Goal: Find contact information: Find contact information

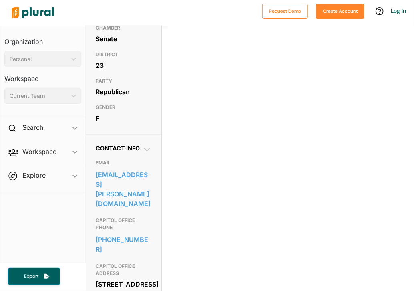
scroll to position [160, 0]
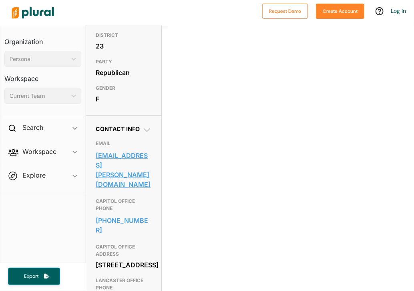
click at [133, 178] on link "senator.valladares@senate.ca.gov" at bounding box center [124, 169] width 56 height 41
click at [279, 174] on div "0 Filter by Session 1 Filter by Session close Current Sessions California 2025-…" at bounding box center [291, 98] width 246 height 401
drag, startPoint x: 136, startPoint y: 170, endPoint x: 266, endPoint y: 178, distance: 130.4
click at [266, 178] on div "0 Filter by Session 1 Filter by Session close Current Sessions California 2025-…" at bounding box center [291, 98] width 246 height 401
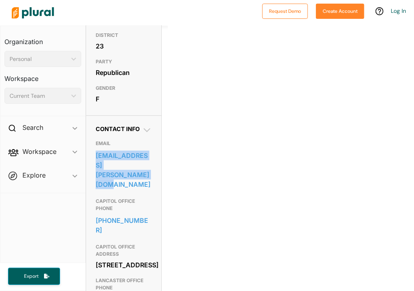
drag, startPoint x: 154, startPoint y: 182, endPoint x: 94, endPoint y: 171, distance: 61.0
copy link "senator.valladares@senate.ca.gov"
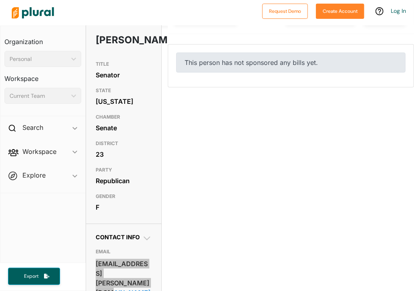
scroll to position [40, 0]
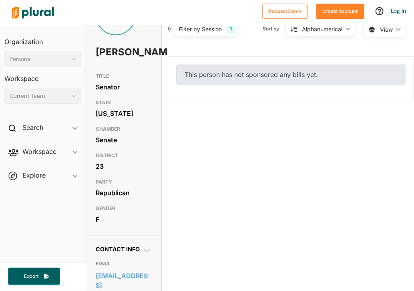
click at [221, 263] on div "0 Filter by Session 1 Filter by Session close Current Sessions California 2025-…" at bounding box center [291, 218] width 246 height 401
click at [224, 266] on div "0 Filter by Session 1 Filter by Session close Current Sessions California 2025-…" at bounding box center [291, 218] width 246 height 401
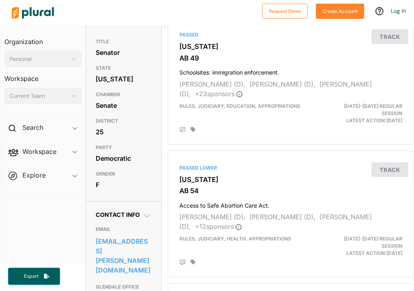
scroll to position [160, 0]
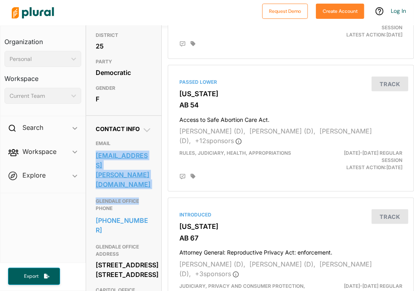
drag, startPoint x: 145, startPoint y: 196, endPoint x: 97, endPoint y: 172, distance: 53.6
click at [97, 172] on div "EMAIL senator.perez@senate.ca.gov GLENDALE OFFICE PHONE 818-409-0402 GLENDALE O…" at bounding box center [124, 250] width 56 height 236
copy div "senator.perez@senate.ca.gov GLENDALE OFFICE"
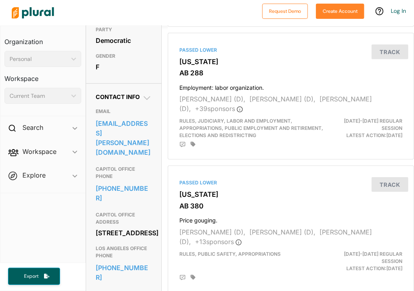
scroll to position [200, 0]
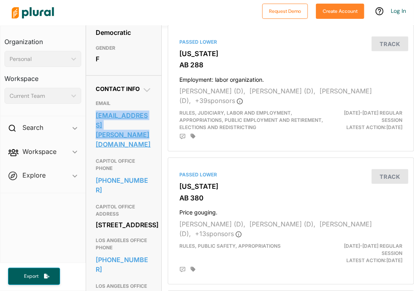
drag, startPoint x: 91, startPoint y: 144, endPoint x: 147, endPoint y: 154, distance: 56.2
click at [147, 154] on div "Contact Info EMAIL senator.durazo@senate.ca.gov CAPITOL OFFICE PHONE 916-651-40…" at bounding box center [123, 206] width 75 height 263
copy link "senator.durazo@senate.ca.gov"
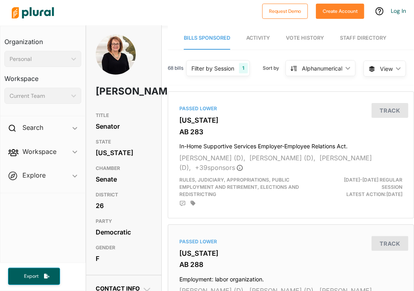
scroll to position [0, 0]
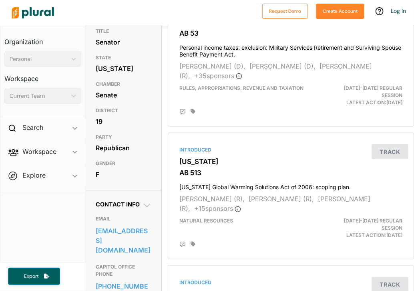
scroll to position [160, 0]
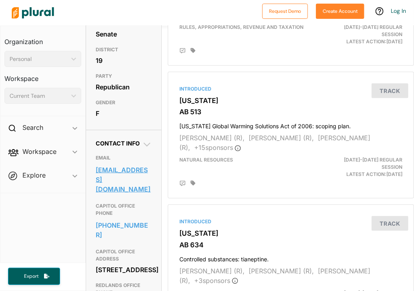
drag, startPoint x: 93, startPoint y: 184, endPoint x: 140, endPoint y: 206, distance: 52.0
click at [140, 206] on div "Contact Info EMAIL [EMAIL_ADDRESS][DOMAIN_NAME] CAPITOL OFFICE PHONE [PHONE_NUM…" at bounding box center [123, 252] width 75 height 244
copy link "[EMAIL_ADDRESS][DOMAIN_NAME]"
